Goal: Transaction & Acquisition: Purchase product/service

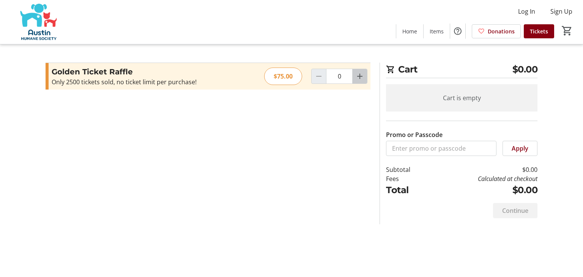
click at [359, 77] on mat-icon "Increment by one" at bounding box center [359, 76] width 9 height 9
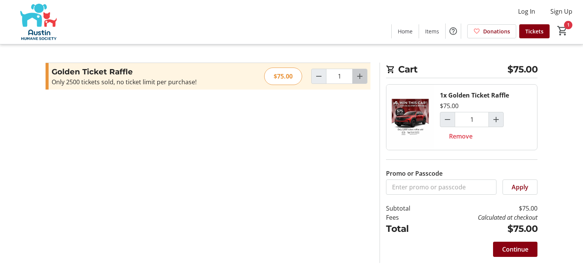
click at [359, 77] on mat-icon "Increment by one" at bounding box center [359, 76] width 9 height 9
type input "2"
click at [513, 246] on span "Continue" at bounding box center [515, 249] width 26 height 9
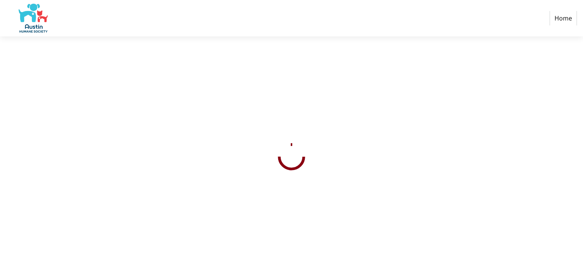
select select "US"
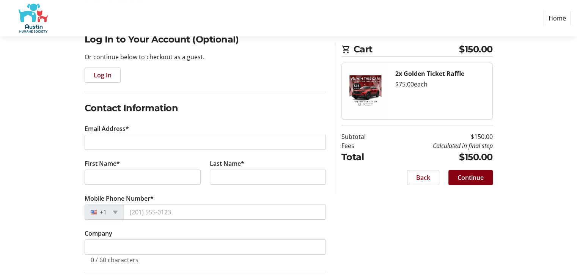
scroll to position [68, 0]
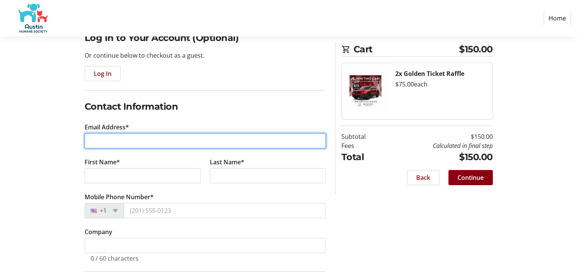
click at [184, 142] on input "Email Address*" at bounding box center [205, 140] width 241 height 15
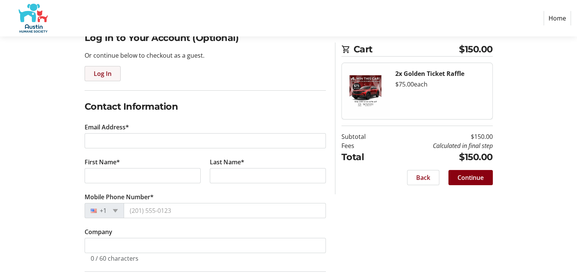
click at [105, 73] on span "Log In" at bounding box center [103, 73] width 18 height 9
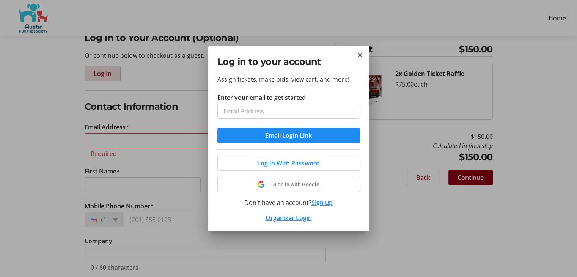
scroll to position [0, 0]
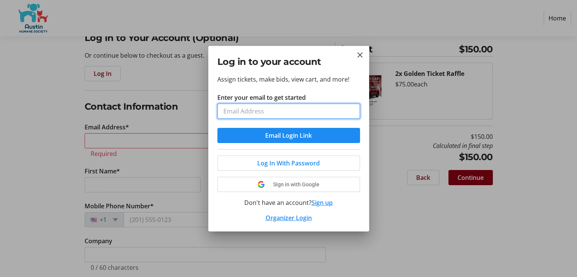
click at [240, 110] on input "Enter your email to get started" at bounding box center [288, 111] width 143 height 15
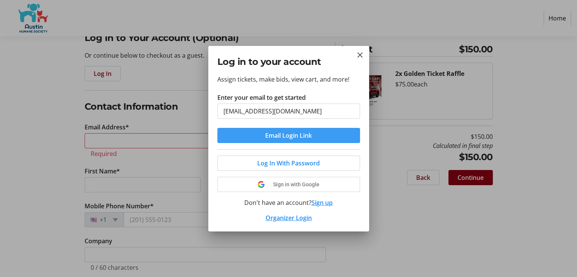
click at [272, 135] on span "Email Login Link" at bounding box center [288, 135] width 47 height 9
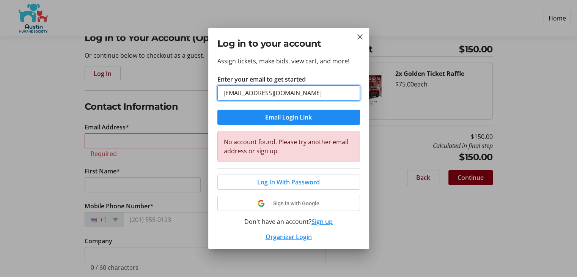
click at [322, 95] on input "[EMAIL_ADDRESS][DOMAIN_NAME]" at bounding box center [288, 92] width 143 height 15
type input "[EMAIL_ADDRESS][DOMAIN_NAME]"
click at [217, 110] on button "Email Login Link" at bounding box center [288, 117] width 143 height 15
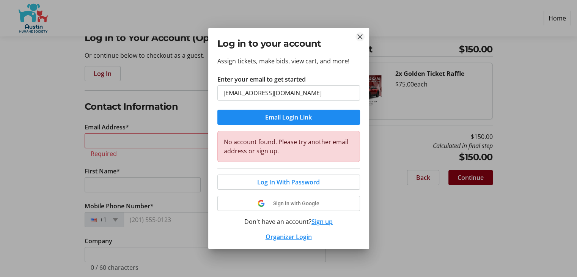
click at [360, 37] on mat-icon "Close" at bounding box center [359, 36] width 9 height 9
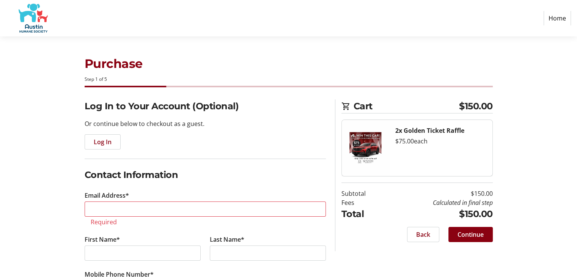
scroll to position [68, 0]
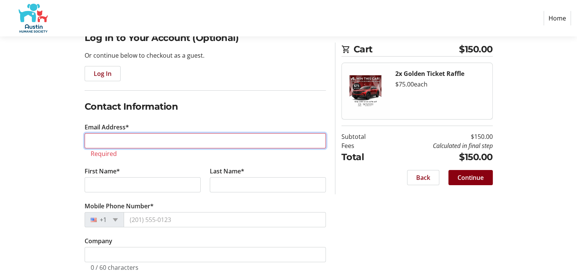
click at [136, 146] on input "Email Address*" at bounding box center [205, 140] width 241 height 15
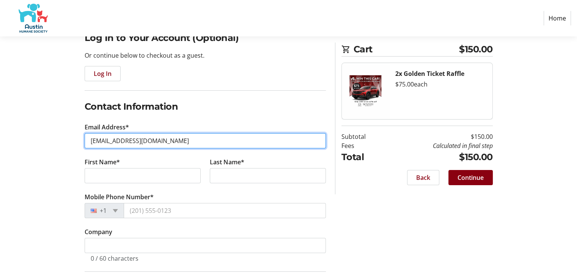
type input "[EMAIL_ADDRESS][DOMAIN_NAME]"
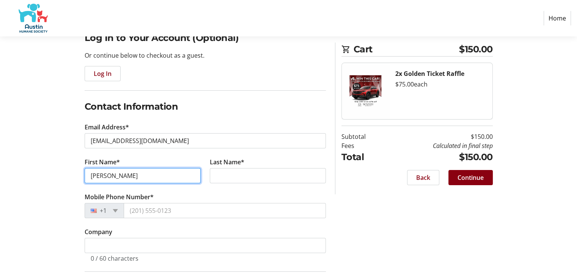
type input "[PERSON_NAME]"
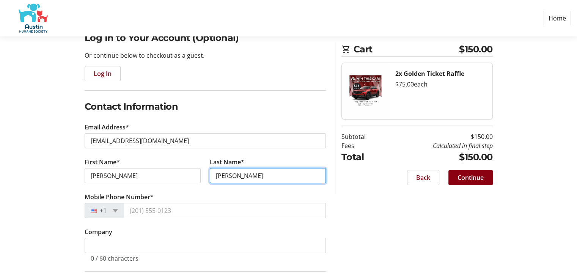
type input "[PERSON_NAME]"
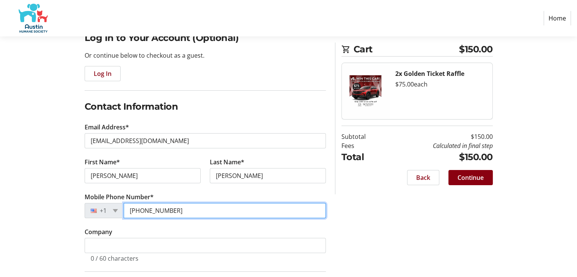
type input "[PHONE_NUMBER]"
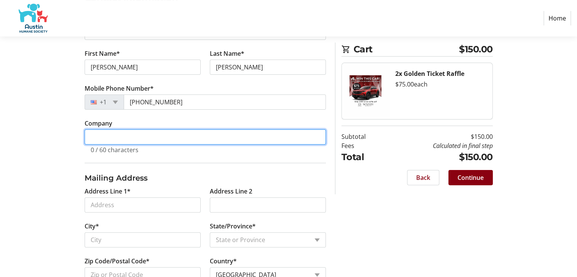
scroll to position [199, 0]
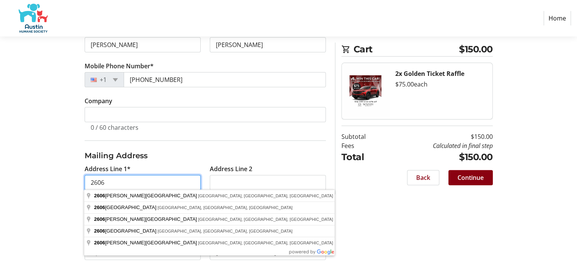
type input "[STREET_ADDRESS][PERSON_NAME]"
type input "Austin"
select select "[GEOGRAPHIC_DATA]"
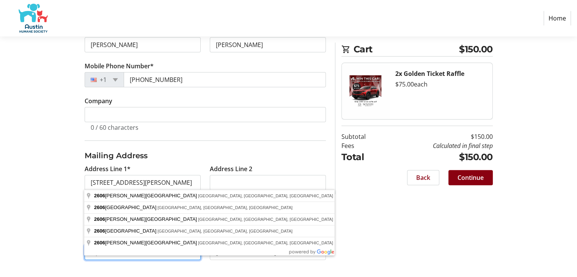
type input "78745"
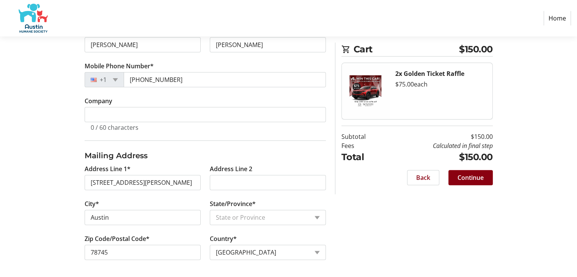
click at [71, 178] on div "Log In to Your Account (Optional) Or continue below to checkout as a guest. Log…" at bounding box center [288, 89] width 501 height 378
click at [475, 177] on span "Continue" at bounding box center [470, 177] width 26 height 9
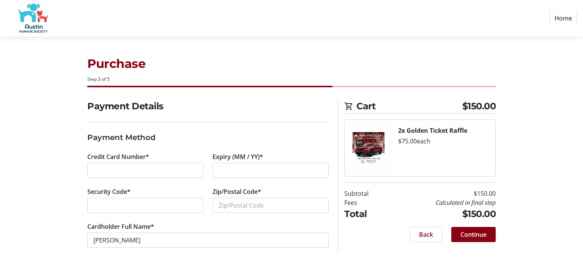
click at [138, 163] on div at bounding box center [145, 170] width 116 height 15
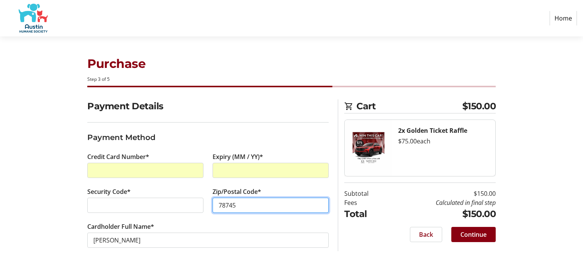
type input "78745"
click at [61, 187] on div "Payment Details Payment Method Credit Card Number* Expiry (MM / YY)* Security C…" at bounding box center [291, 182] width 501 height 166
click at [461, 226] on span at bounding box center [473, 234] width 44 height 18
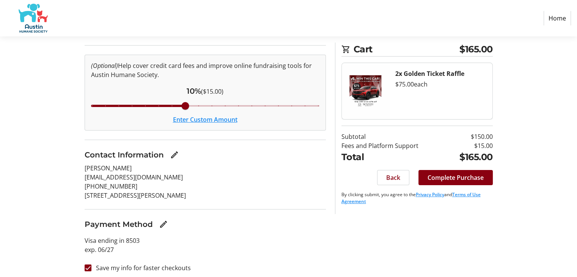
scroll to position [81, 0]
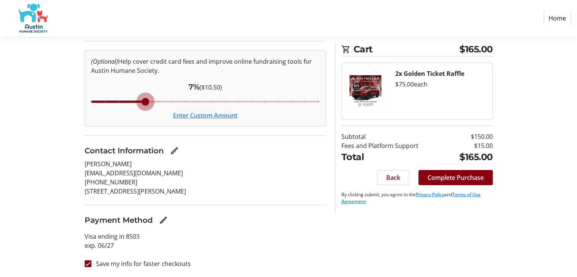
click at [143, 102] on input "Cover fees percentage" at bounding box center [205, 101] width 244 height 17
click at [137, 100] on input "Cover fees percentage" at bounding box center [205, 101] width 244 height 17
click at [129, 100] on input "Cover fees percentage" at bounding box center [205, 101] width 244 height 17
click at [127, 100] on input "Cover fees percentage" at bounding box center [205, 101] width 244 height 17
drag, startPoint x: 132, startPoint y: 100, endPoint x: 124, endPoint y: 100, distance: 7.6
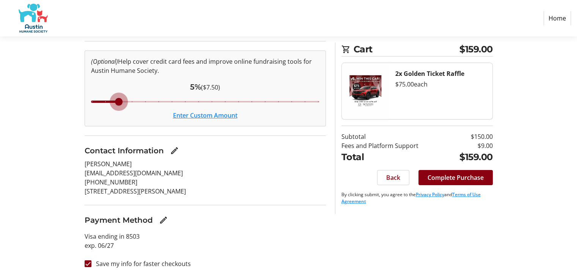
type input "5"
click at [124, 100] on input "Cover fees percentage" at bounding box center [205, 101] width 244 height 17
click at [443, 173] on span "Complete Purchase" at bounding box center [455, 177] width 56 height 9
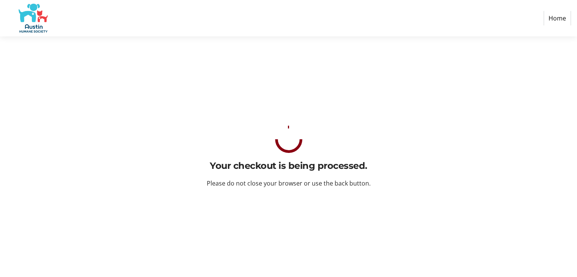
scroll to position [0, 0]
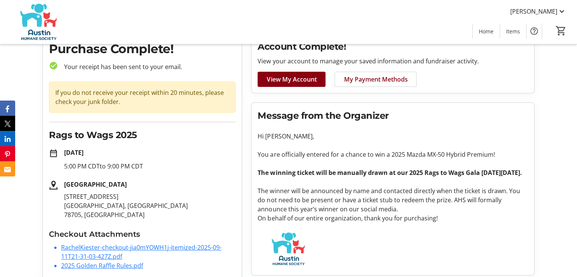
scroll to position [49, 0]
